Goal: Task Accomplishment & Management: Complete application form

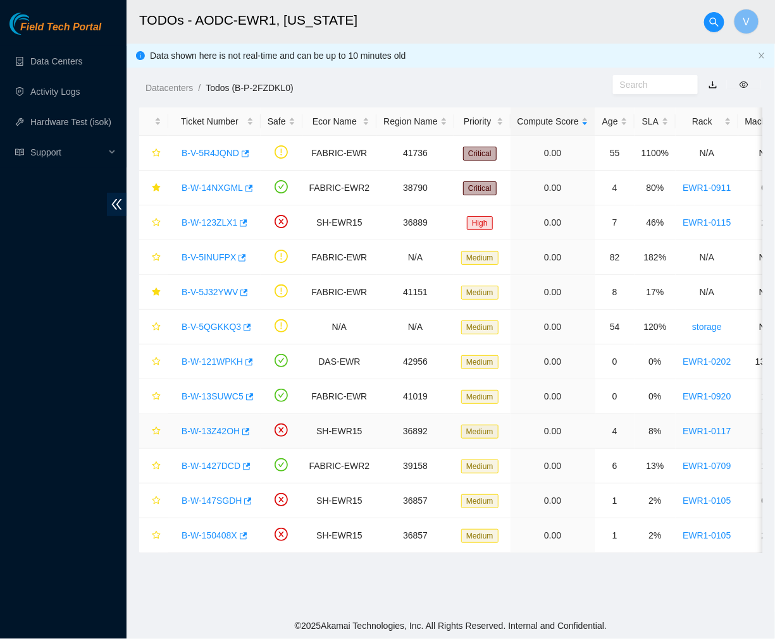
scroll to position [212, 0]
click at [217, 463] on link "B-W-1427DCD" at bounding box center [210, 466] width 59 height 10
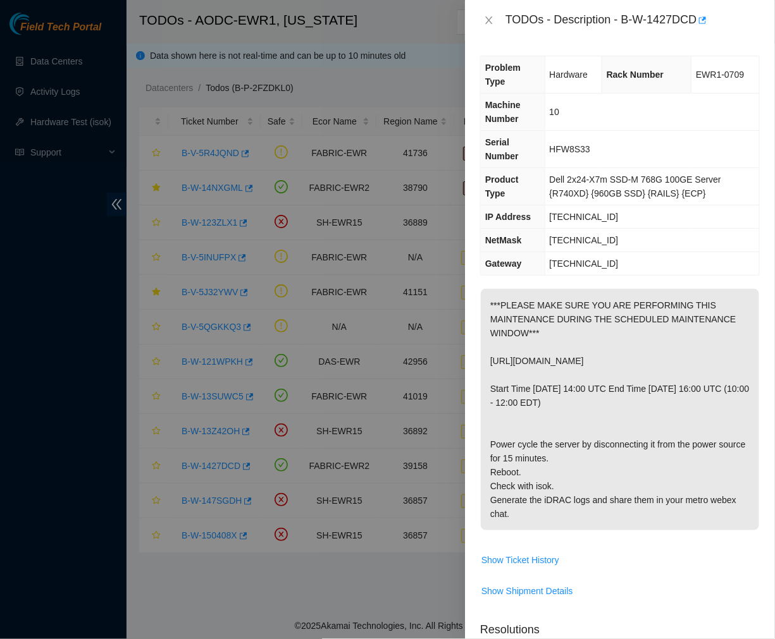
scroll to position [386, 0]
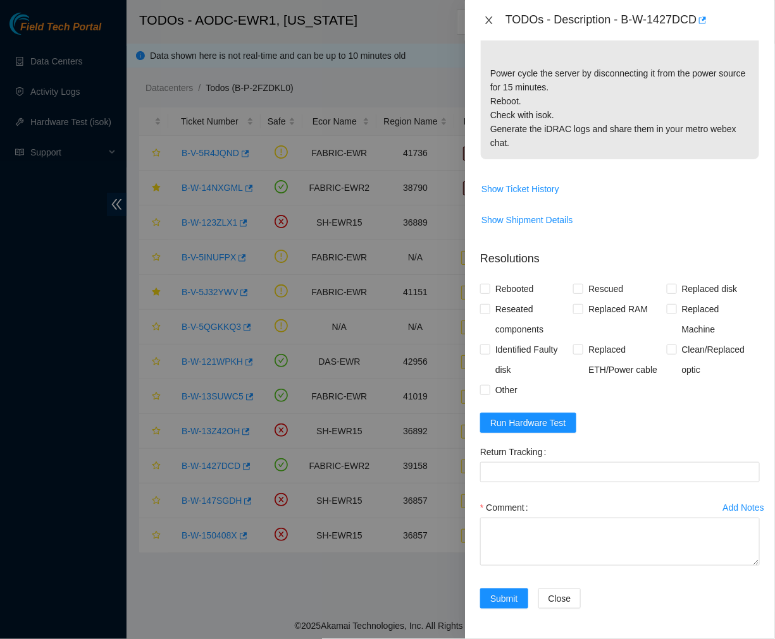
click at [491, 15] on button "Close" at bounding box center [489, 21] width 18 height 12
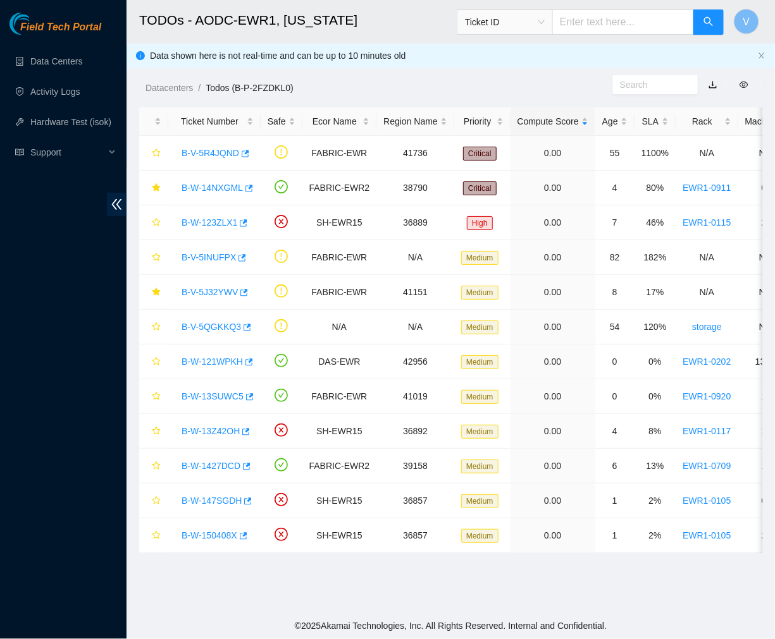
scroll to position [212, 0]
click at [226, 262] on link "B-V-5INUFPX" at bounding box center [208, 257] width 54 height 10
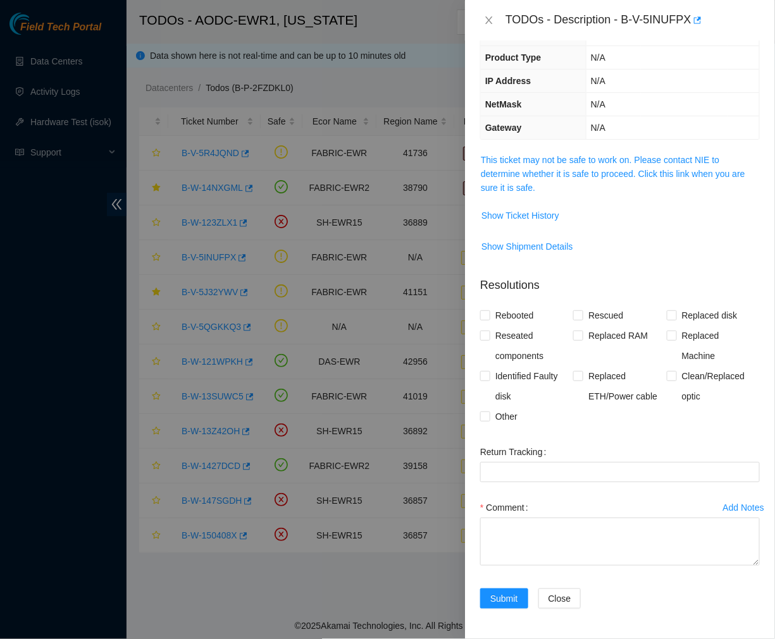
scroll to position [0, 0]
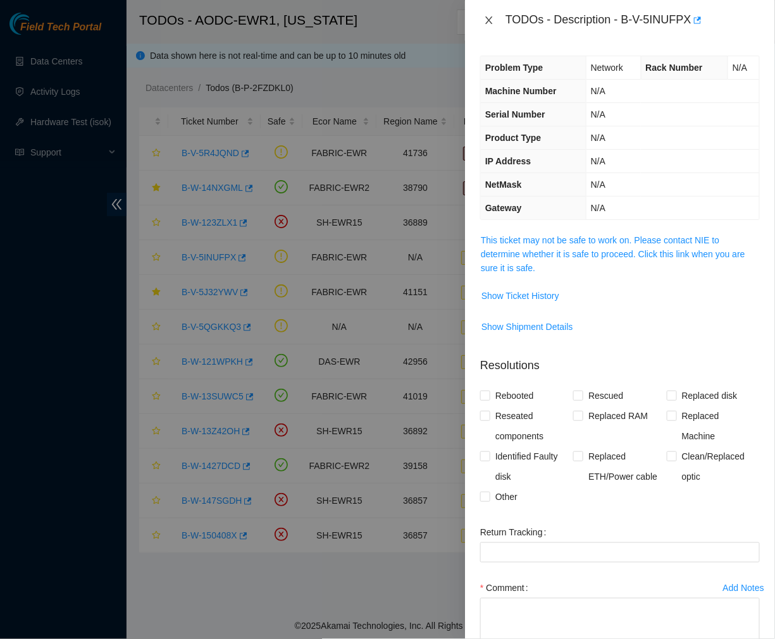
click at [484, 18] on icon "close" at bounding box center [489, 20] width 10 height 10
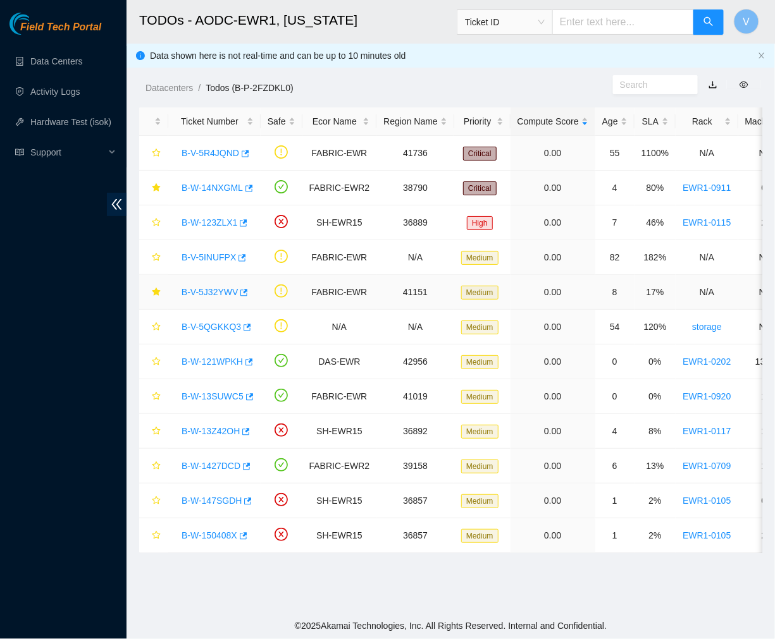
click at [217, 290] on link "B-V-5J32YWV" at bounding box center [209, 292] width 56 height 10
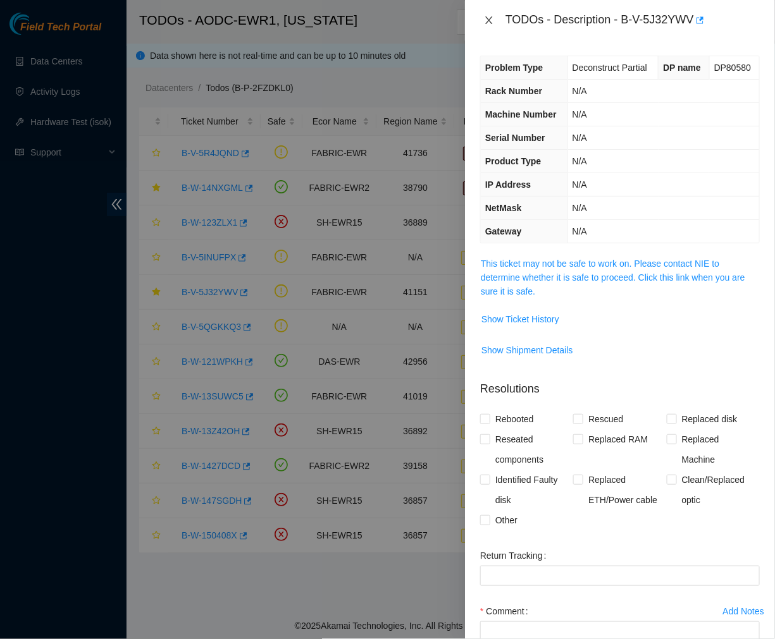
click at [491, 16] on icon "close" at bounding box center [488, 20] width 7 height 8
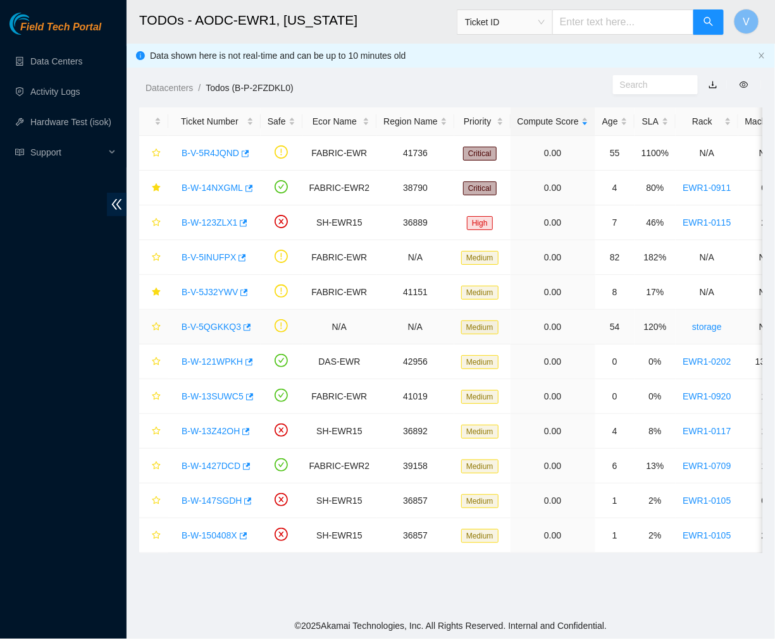
click at [217, 324] on link "B-V-5QGKKQ3" at bounding box center [210, 327] width 59 height 10
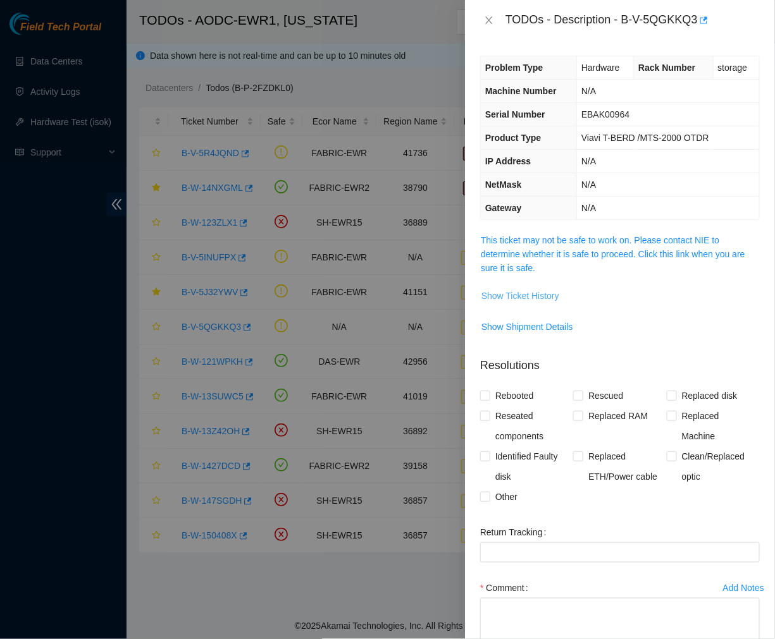
click at [533, 291] on span "Show Ticket History" at bounding box center [520, 296] width 78 height 14
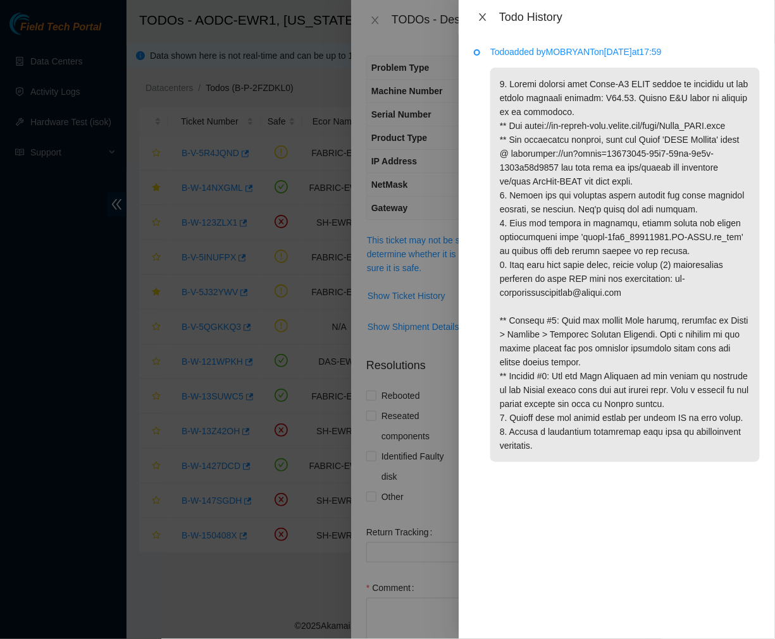
click at [484, 17] on icon "close" at bounding box center [482, 17] width 10 height 10
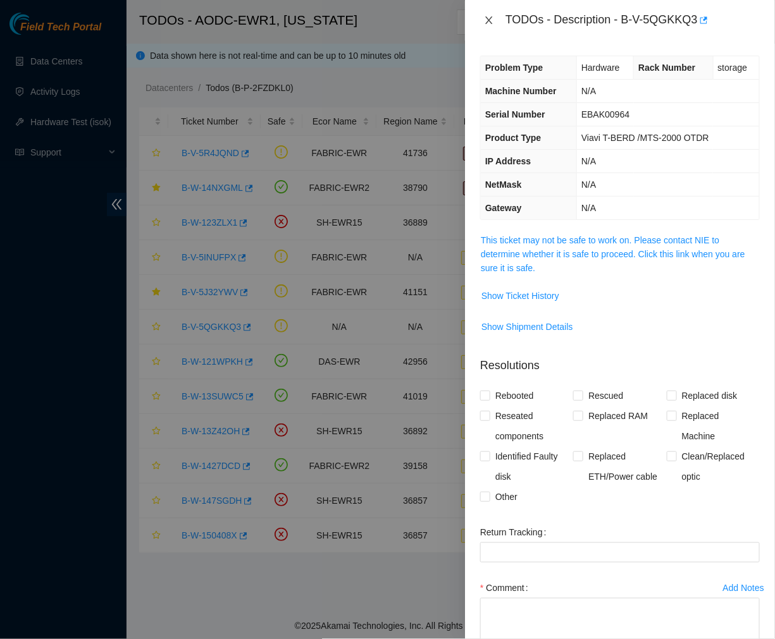
click at [487, 20] on icon "close" at bounding box center [489, 20] width 10 height 10
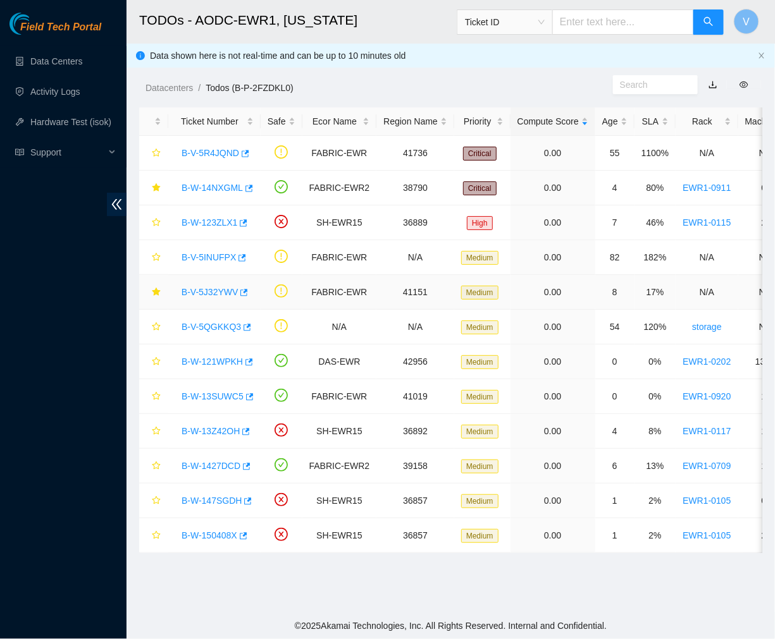
click at [218, 285] on div "B-V-5J32YWV" at bounding box center [214, 292] width 78 height 20
click at [212, 292] on link "B-V-5J32YWV" at bounding box center [209, 292] width 56 height 10
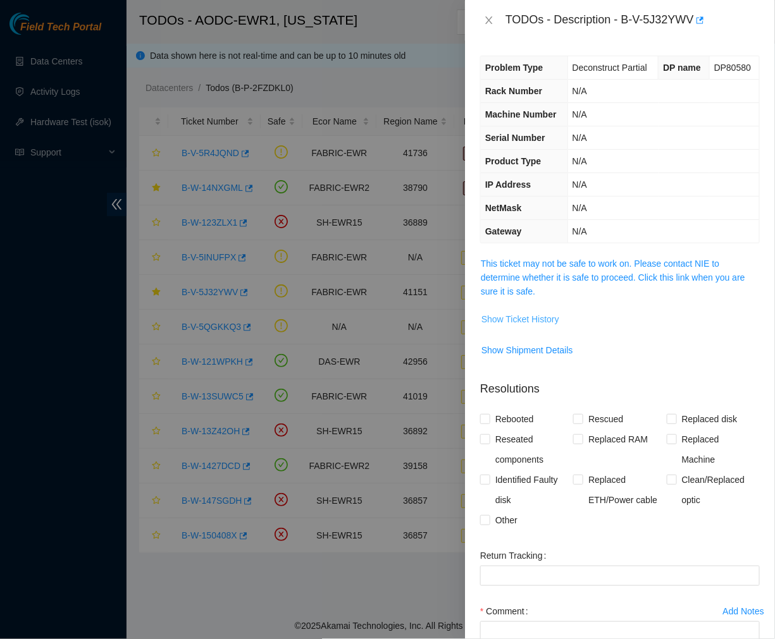
click at [539, 326] on span "Show Ticket History" at bounding box center [520, 319] width 78 height 14
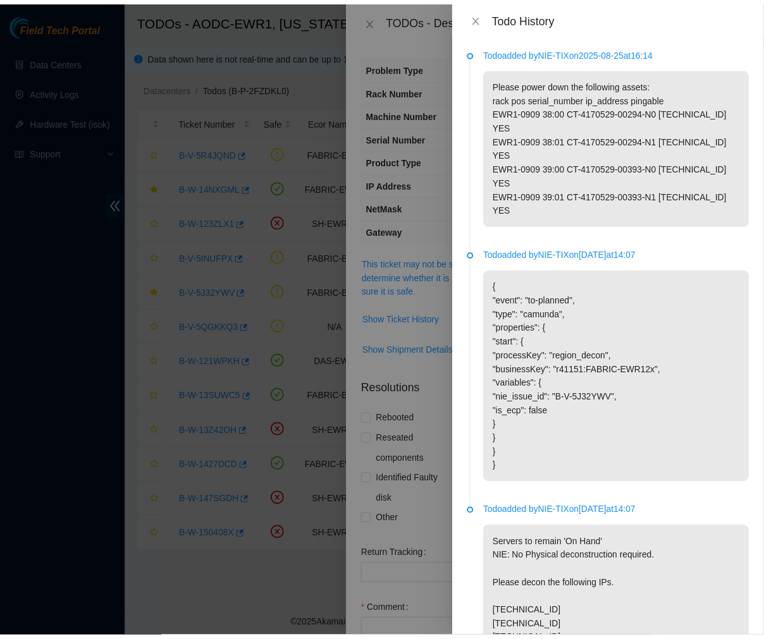
scroll to position [46, 0]
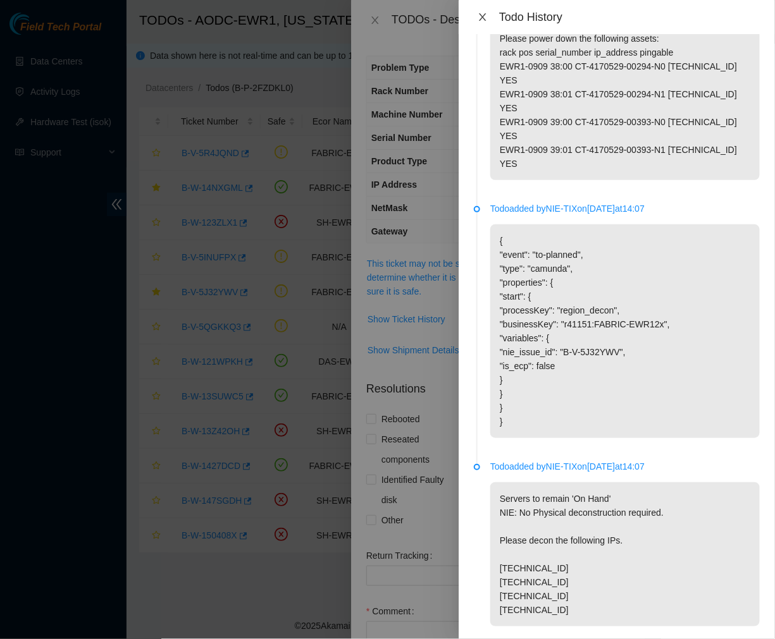
click at [481, 13] on icon "close" at bounding box center [482, 17] width 10 height 10
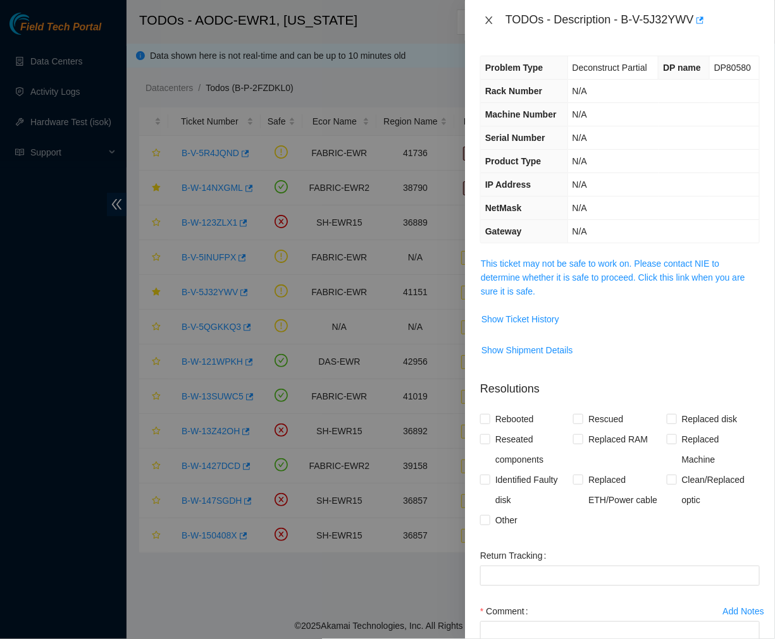
click at [492, 23] on icon "close" at bounding box center [489, 20] width 10 height 10
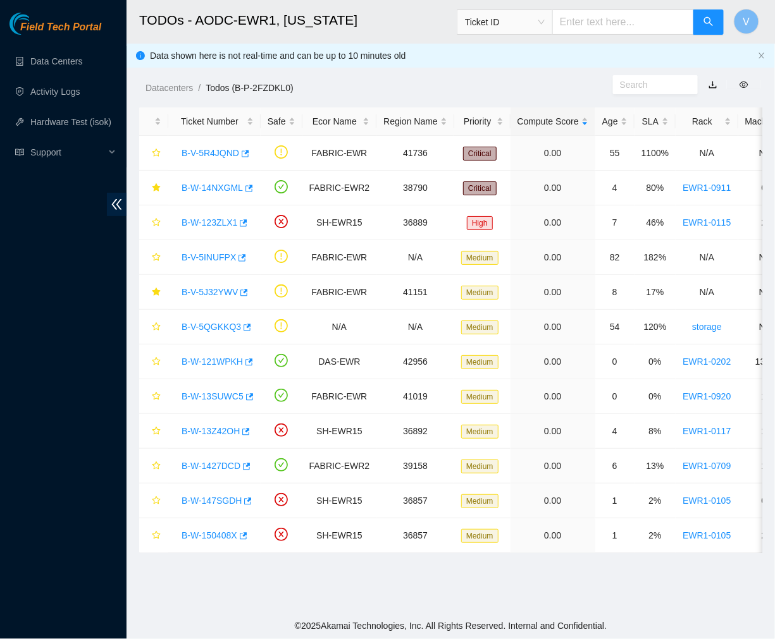
click at [605, 21] on input "text" at bounding box center [623, 21] width 142 height 25
paste input "B-W-14N97R1"
type input "B-W-14N97R1"
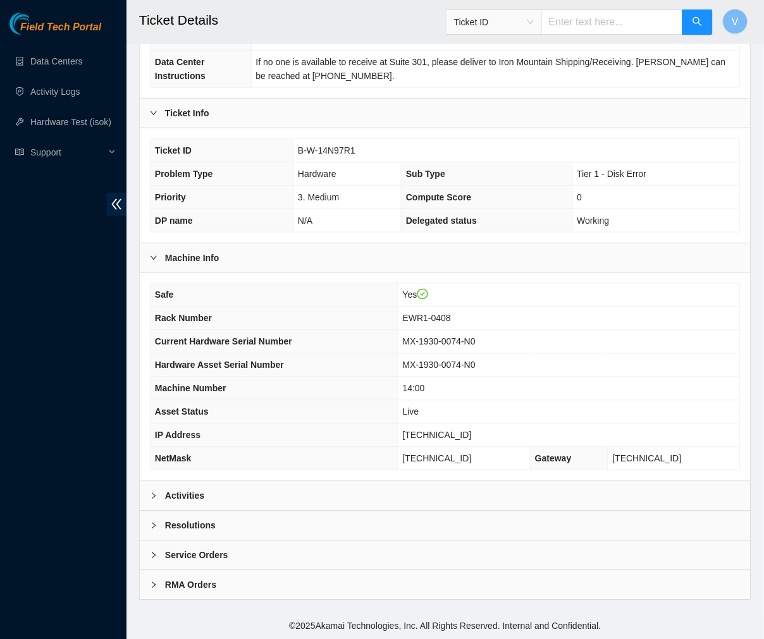
scroll to position [165, 0]
click at [162, 498] on div at bounding box center [157, 496] width 15 height 14
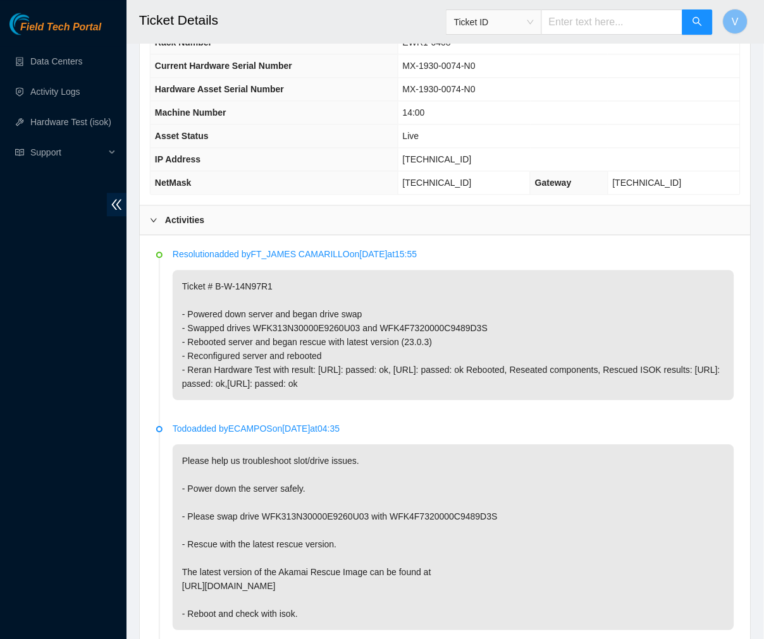
scroll to position [439, 0]
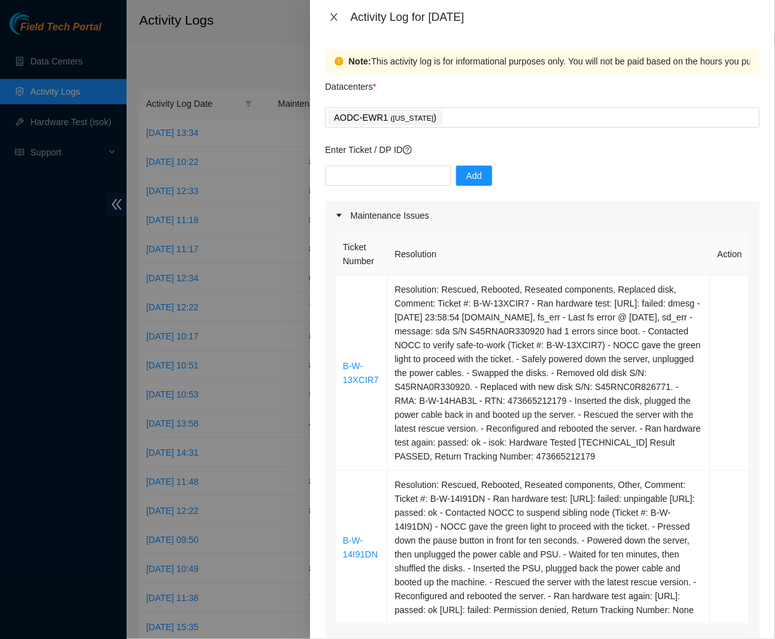
click at [334, 16] on icon "close" at bounding box center [333, 17] width 7 height 8
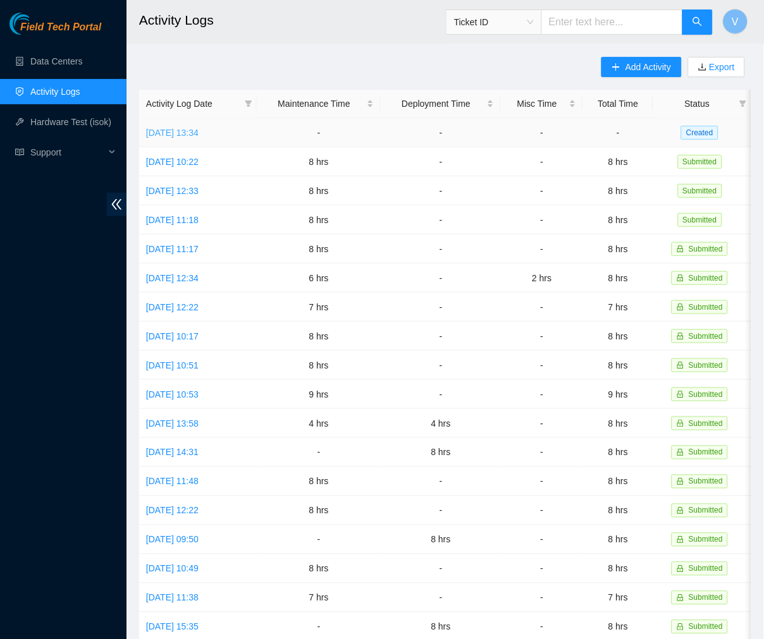
click at [199, 132] on link "Tue, 02 Sep 2025 13:34" at bounding box center [172, 133] width 52 height 10
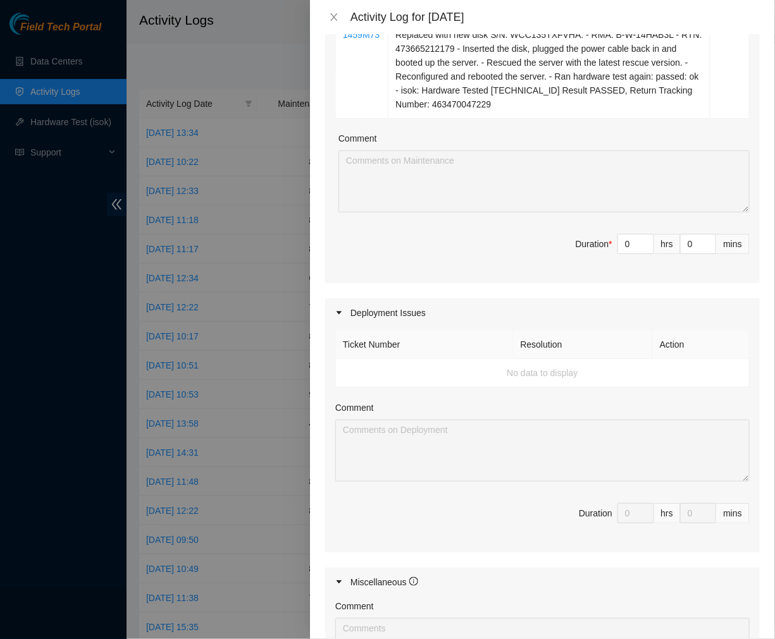
scroll to position [725, 0]
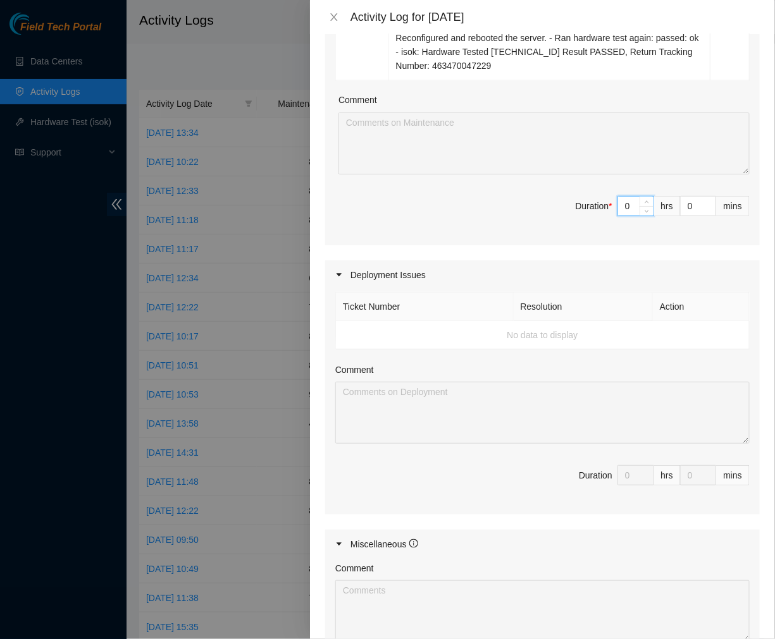
drag, startPoint x: 620, startPoint y: 236, endPoint x: 536, endPoint y: 226, distance: 84.8
click at [536, 226] on span "Duration * 0 hrs 0 mins" at bounding box center [542, 213] width 414 height 35
type input "8"
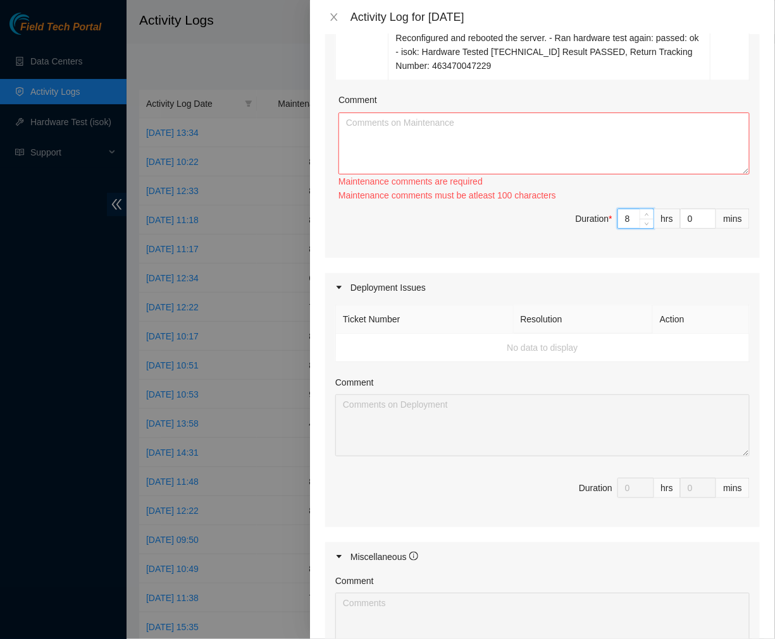
type input "8"
click at [450, 173] on textarea "Comment" at bounding box center [543, 144] width 411 height 62
paste textarea "09-02-2025 - AODC Ticket #: B-W-13XCIR7 - Ran hardware test: 23.37.121.33: fail…"
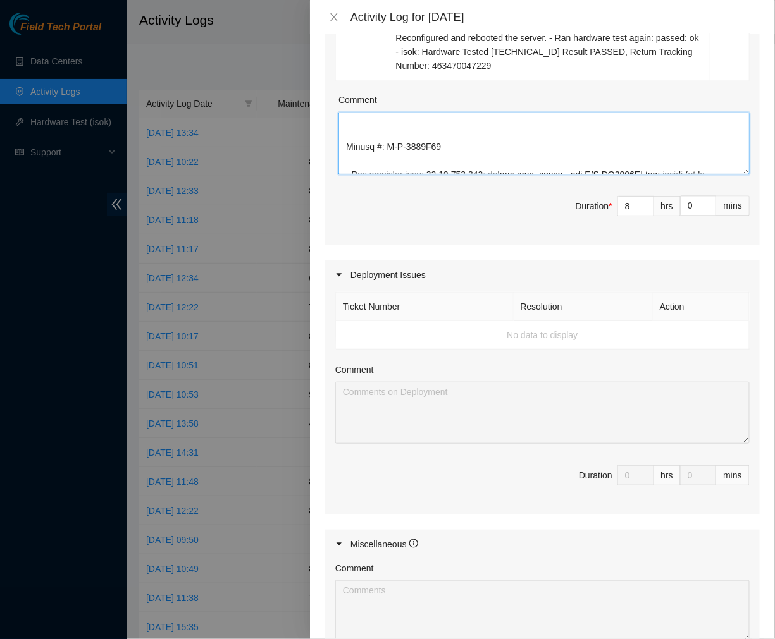
scroll to position [811, 0]
click at [365, 152] on textarea "Comment" at bounding box center [543, 144] width 411 height 62
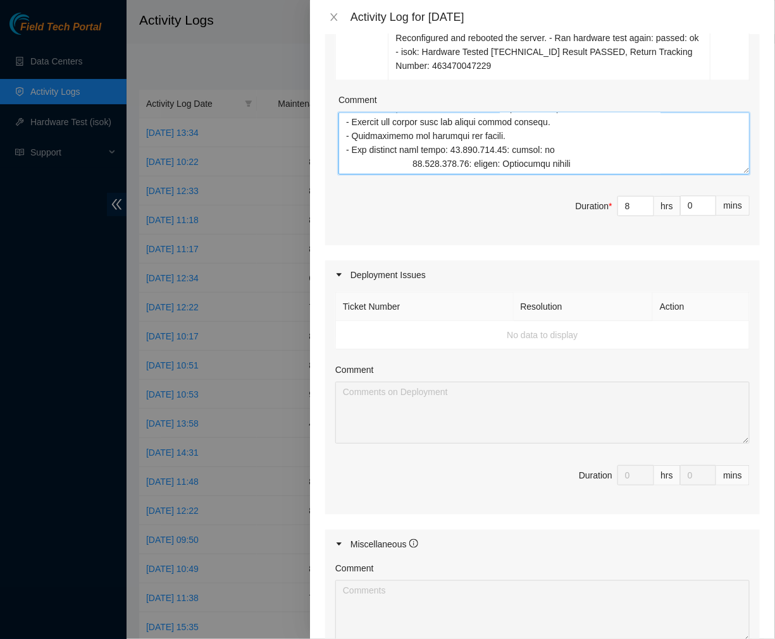
scroll to position [737, 0]
click at [408, 175] on textarea "Comment" at bounding box center [543, 144] width 411 height 62
click at [396, 175] on textarea "Comment" at bounding box center [543, 144] width 411 height 62
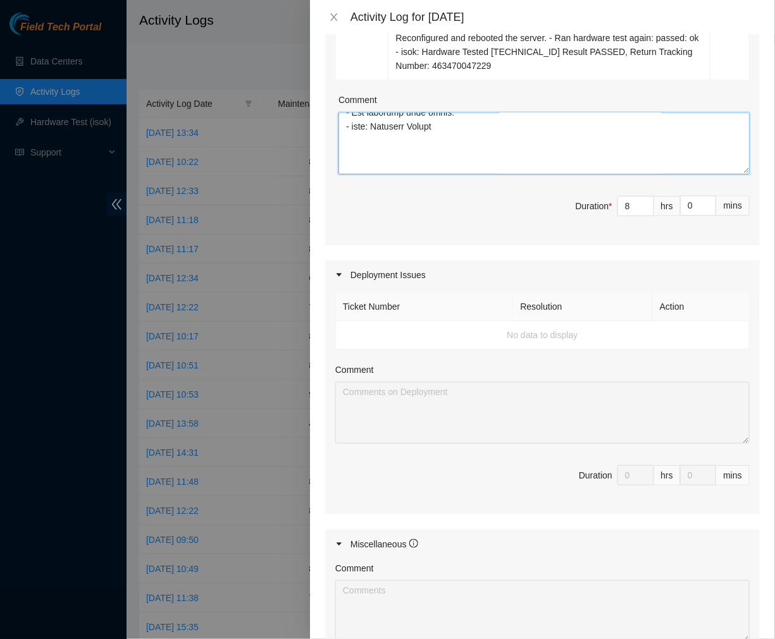
scroll to position [527, 0]
click at [396, 175] on textarea "Comment" at bounding box center [543, 144] width 411 height 62
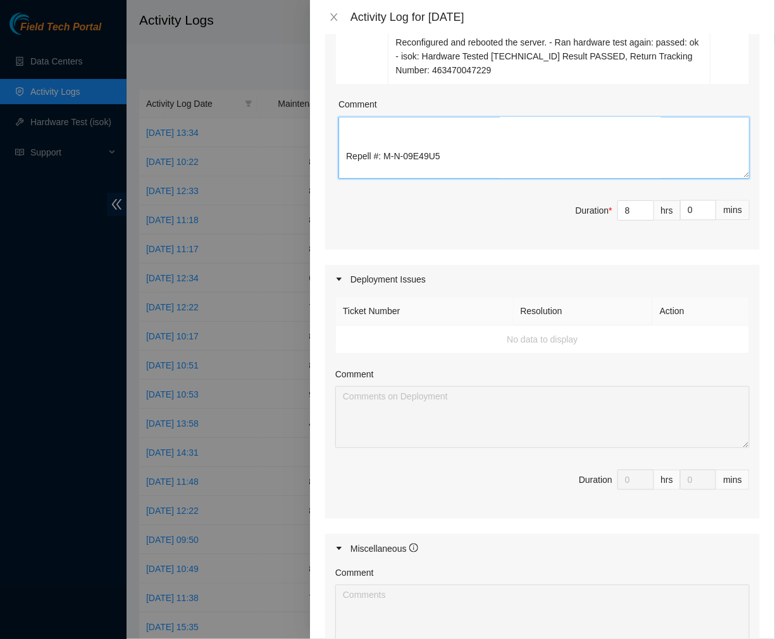
scroll to position [338, 0]
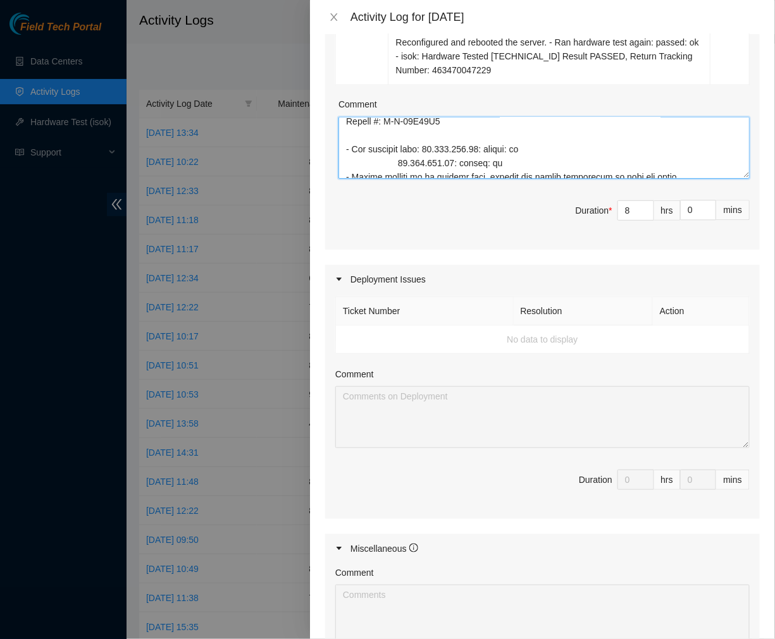
drag, startPoint x: 439, startPoint y: 169, endPoint x: 340, endPoint y: 194, distance: 102.4
click at [340, 179] on textarea "Comment" at bounding box center [543, 148] width 411 height 62
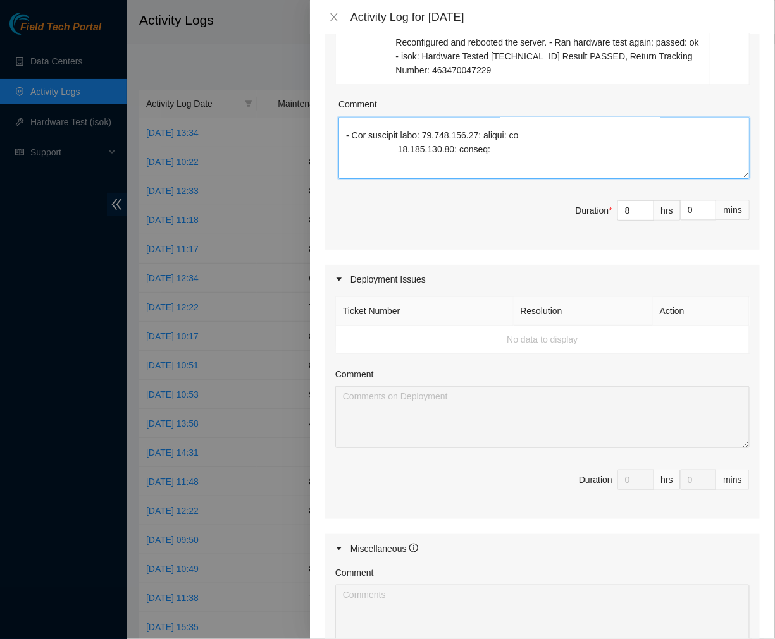
drag, startPoint x: 491, startPoint y: 171, endPoint x: 341, endPoint y: 161, distance: 149.5
click at [341, 161] on textarea "Comment" at bounding box center [543, 148] width 411 height 62
drag, startPoint x: 403, startPoint y: 194, endPoint x: 283, endPoint y: 171, distance: 121.6
click at [283, 171] on div "Activity Log for 02-09-2025 Note: This activity log is for informational purpos…" at bounding box center [387, 319] width 775 height 639
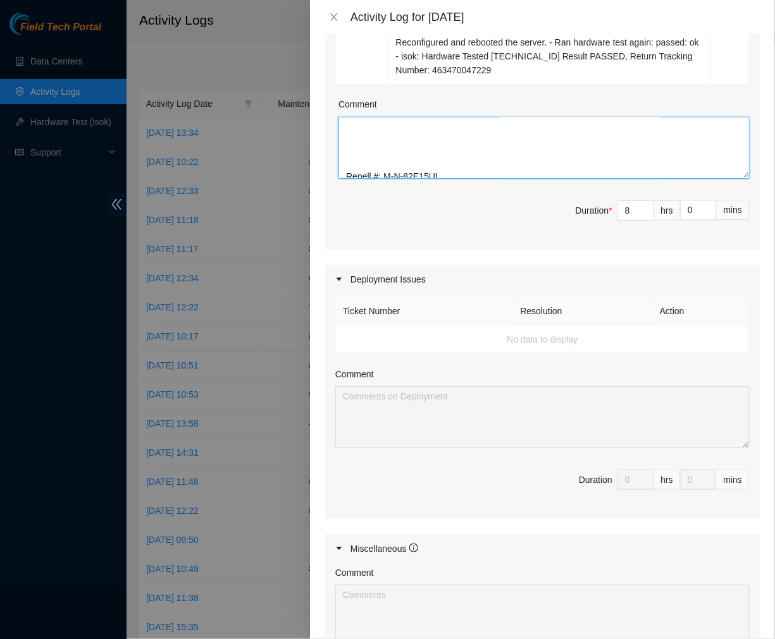
scroll to position [355, 0]
click at [381, 165] on textarea "Comment" at bounding box center [543, 148] width 411 height 62
drag, startPoint x: 446, startPoint y: 156, endPoint x: 298, endPoint y: 136, distance: 148.7
click at [298, 136] on div "Activity Log for 02-09-2025 Note: This activity log is for informational purpos…" at bounding box center [387, 319] width 775 height 639
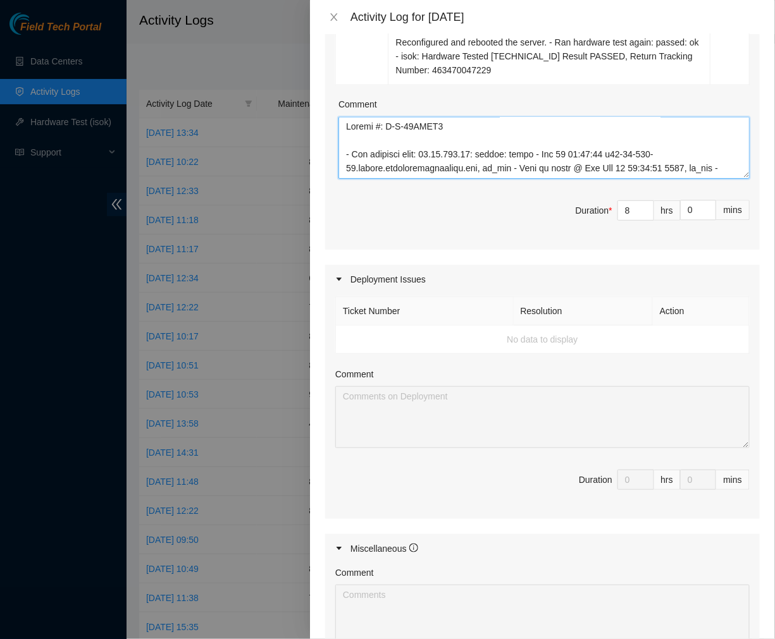
drag, startPoint x: 357, startPoint y: 178, endPoint x: 283, endPoint y: 86, distance: 117.8
click at [283, 86] on div "Activity Log for 02-09-2025 Note: This activity log is for informational purpos…" at bounding box center [387, 319] width 775 height 639
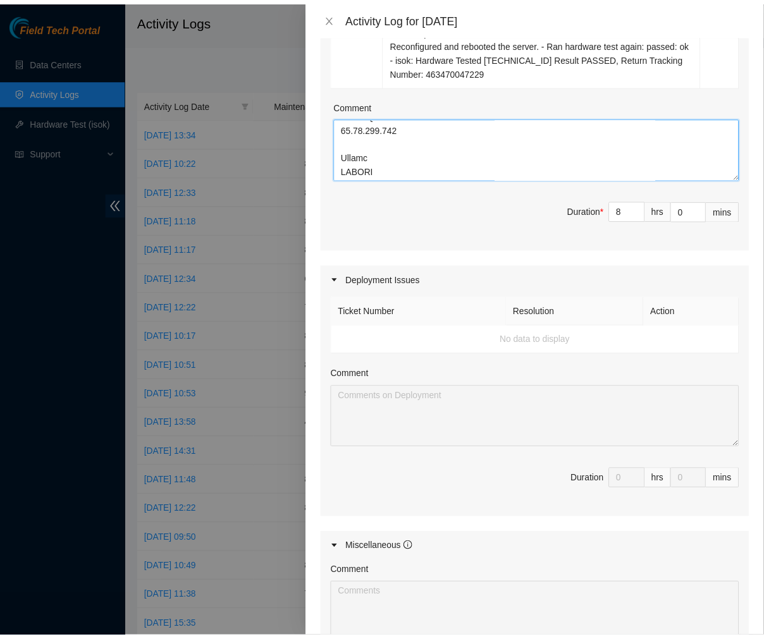
scroll to position [957, 0]
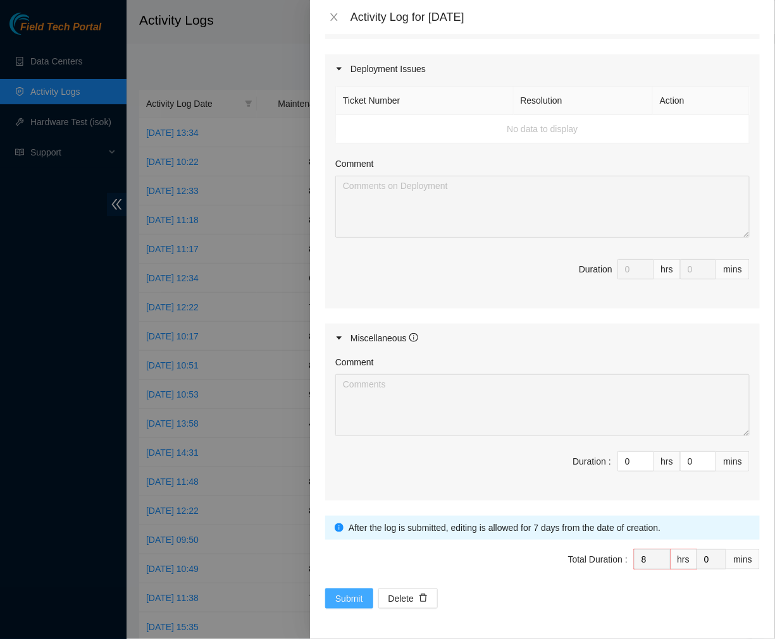
type textarea "Ticket #: B-W-13XCIR7 - Ran hardware test: 23.37.121.33: failed: dmesg - Aug 22…"
click at [355, 593] on span "Submit" at bounding box center [349, 599] width 28 height 14
